Goal: Task Accomplishment & Management: Use online tool/utility

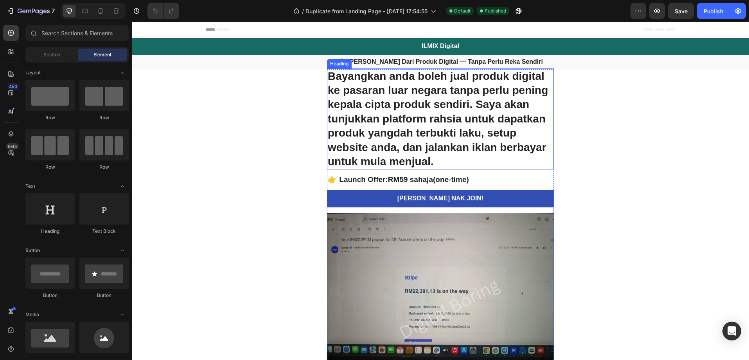
click at [433, 72] on h1 "Bayangkan anda boleh jual produk digital ke pasaran luar negara tanpa perlu pen…" at bounding box center [440, 118] width 227 height 101
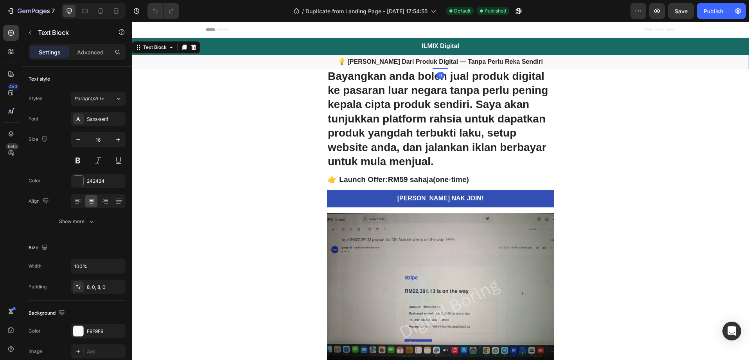
click at [427, 66] on p "💡 [PERSON_NAME] Dari Produk Digital — Tanpa Perlu Reka Sendiri" at bounding box center [441, 62] width 616 height 8
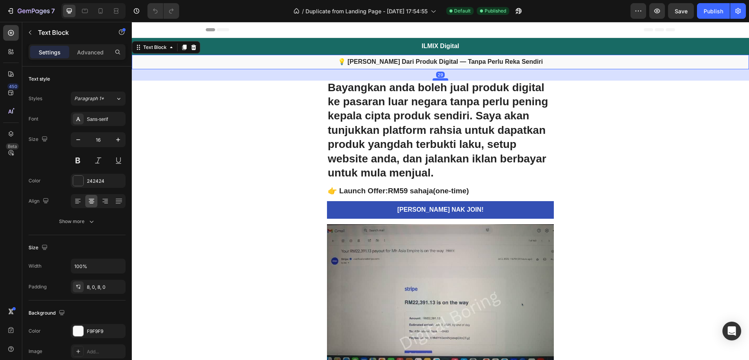
drag, startPoint x: 433, startPoint y: 68, endPoint x: 434, endPoint y: 80, distance: 11.4
click at [434, 80] on div at bounding box center [441, 79] width 16 height 2
click at [447, 154] on h1 "Bayangkan anda boleh jual produk digital ke pasaran luar negara tanpa perlu pen…" at bounding box center [440, 130] width 227 height 101
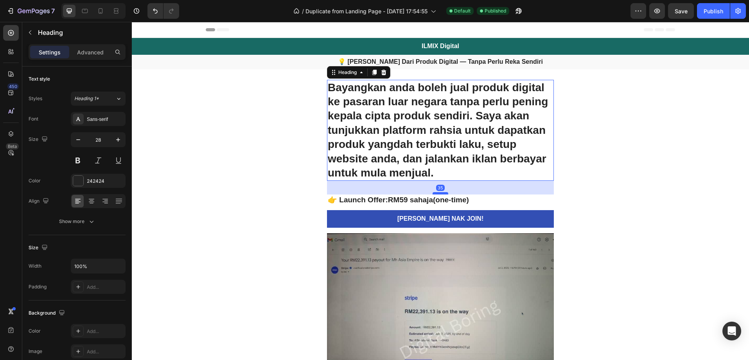
drag, startPoint x: 442, startPoint y: 184, endPoint x: 442, endPoint y: 193, distance: 9.0
click at [442, 193] on div at bounding box center [441, 193] width 16 height 2
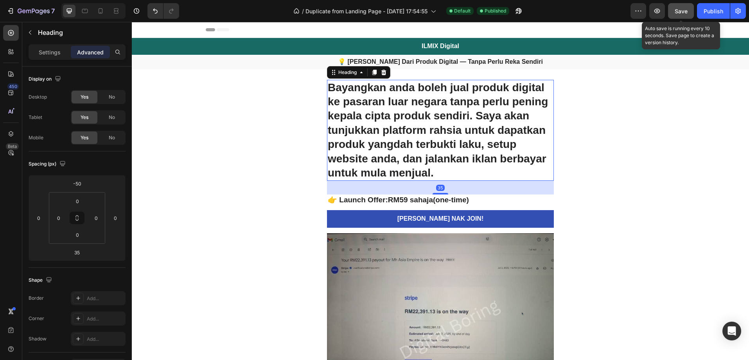
click at [683, 13] on span "Save" at bounding box center [681, 11] width 13 height 7
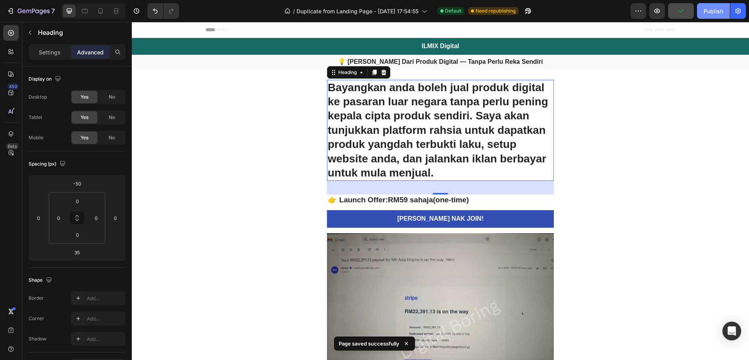
click at [715, 12] on div "Publish" at bounding box center [714, 11] width 20 height 8
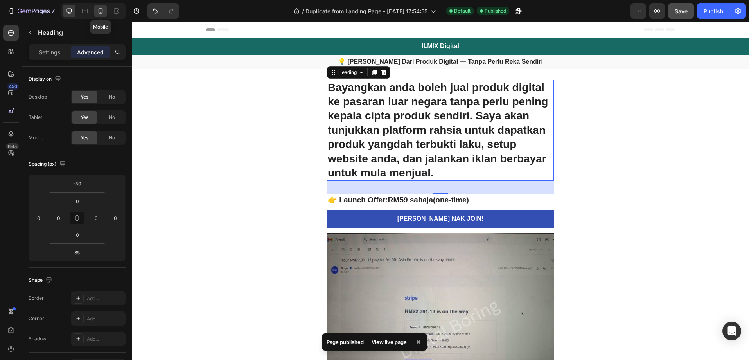
click at [94, 13] on div at bounding box center [100, 11] width 13 height 13
type input "0"
type input "14"
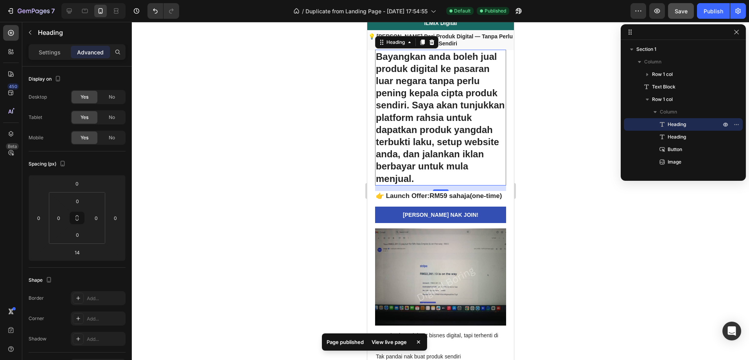
scroll to position [22, 0]
click at [715, 15] on button "Publish" at bounding box center [713, 11] width 33 height 16
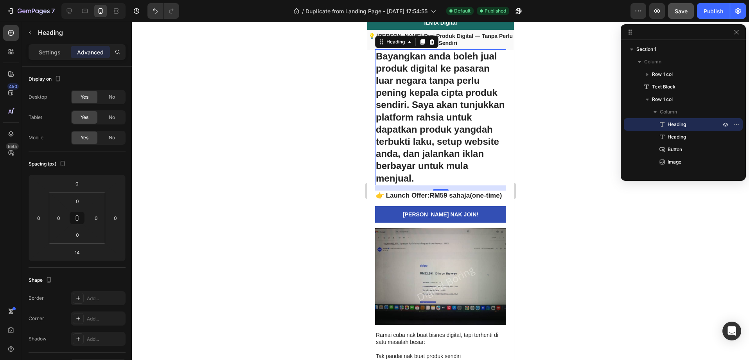
click at [580, 102] on div at bounding box center [440, 191] width 617 height 338
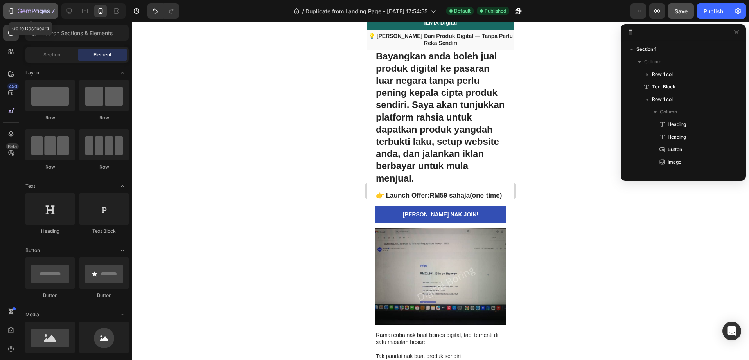
click at [28, 12] on icon "button" at bounding box center [34, 11] width 32 height 7
